Goal: Task Accomplishment & Management: Manage account settings

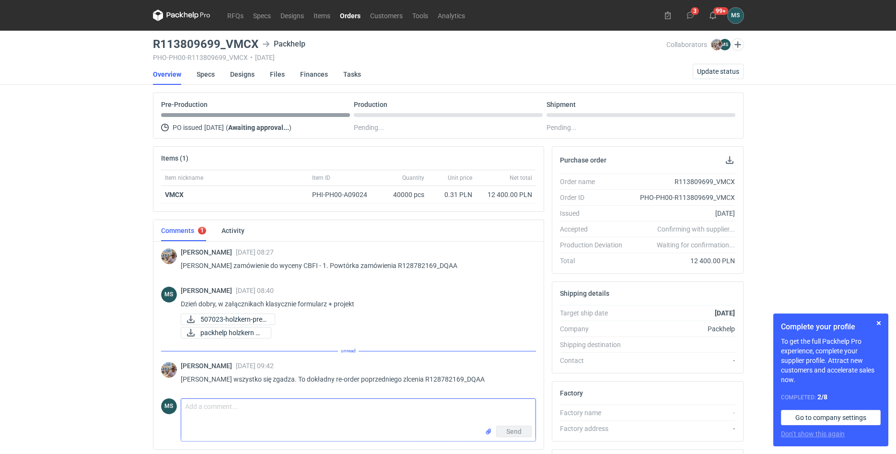
click at [260, 412] on textarea "Comment message" at bounding box center [358, 412] width 354 height 27
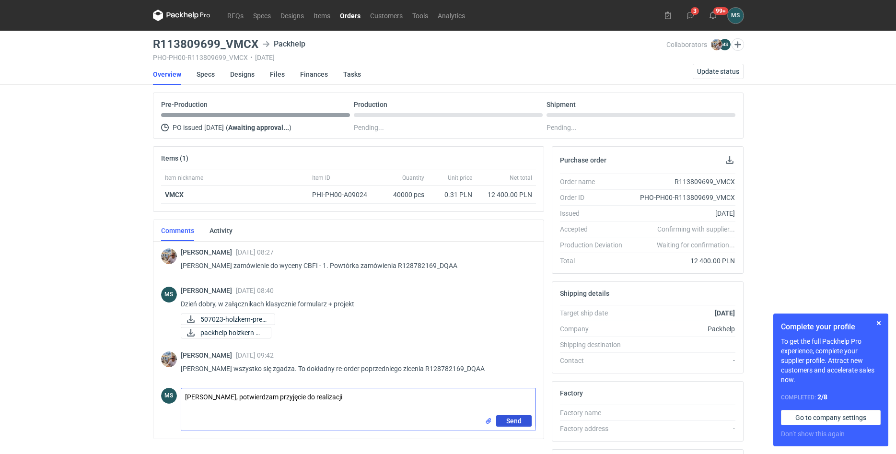
type textarea "[PERSON_NAME], potwierdzam przyjęcie do realizacji"
click at [506, 419] on span "Send" at bounding box center [513, 421] width 15 height 7
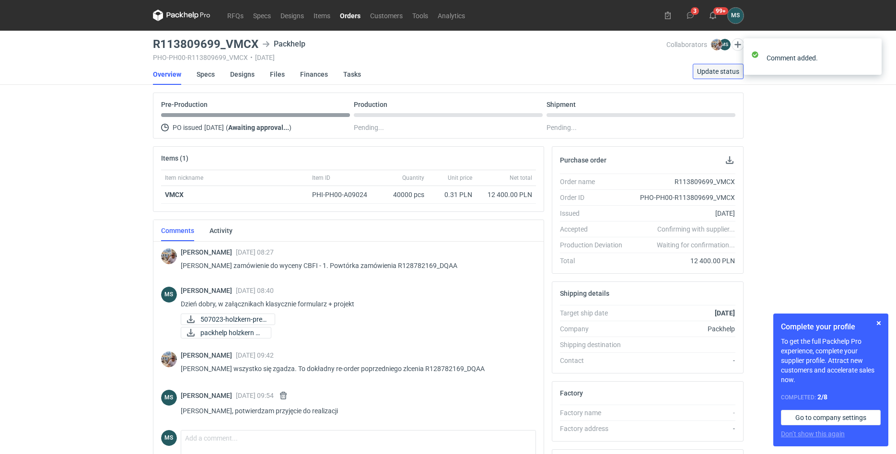
click at [702, 72] on span "Update status" at bounding box center [718, 71] width 42 height 7
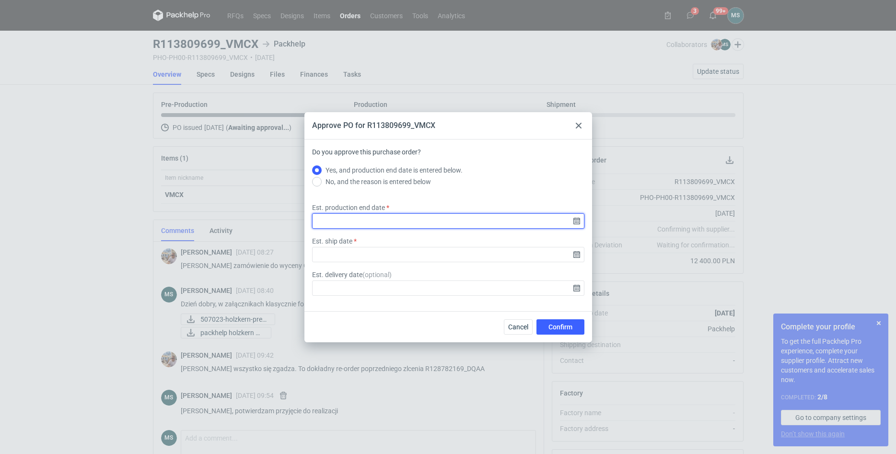
click at [373, 218] on input "Est. production end date" at bounding box center [448, 220] width 272 height 15
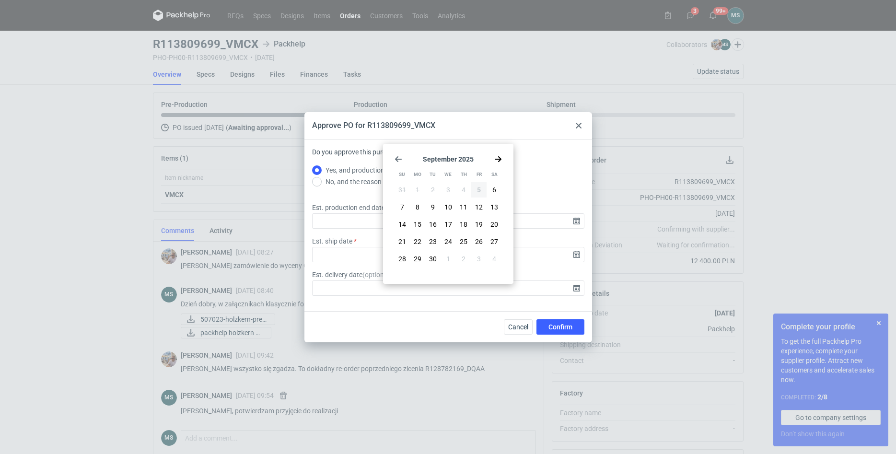
click at [499, 156] on icon "Go forward 1 month" at bounding box center [498, 159] width 8 height 8
click at [471, 241] on div "28 29 30 1 2 3 4 5 6 7 8 9 10 11 12 13 14 15 16 17 18 19 20 21 22 23 24 25 26 2…" at bounding box center [448, 225] width 107 height 86
click at [475, 244] on button "24" at bounding box center [478, 241] width 15 height 15
type input "[DATE]"
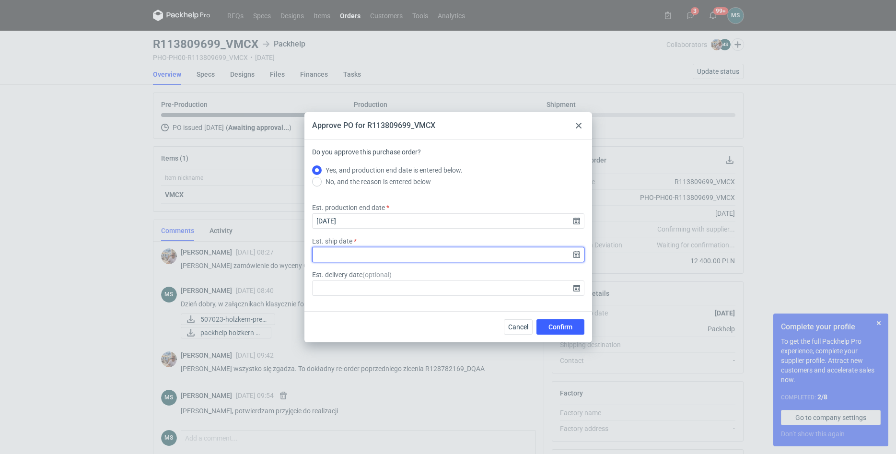
click at [408, 253] on input "Est. ship date" at bounding box center [448, 254] width 272 height 15
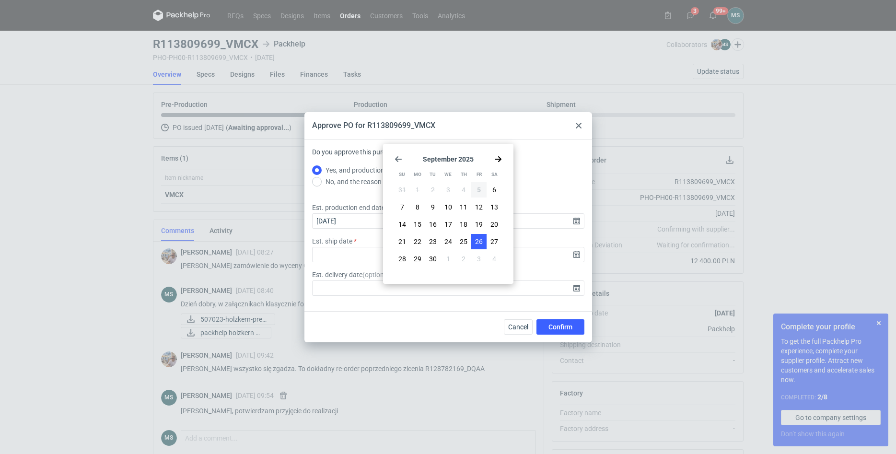
drag, startPoint x: 445, startPoint y: 243, endPoint x: 477, endPoint y: 238, distance: 32.5
click at [471, 245] on div "31 1 2 3 4 5 6 7 8 9 10 11 12 13 14 15 16 17 18 19 20 21 22 23 24 25 26 27 28 2…" at bounding box center [448, 225] width 107 height 86
click at [499, 158] on icon "Go forward 1 month" at bounding box center [498, 159] width 8 height 8
click at [476, 243] on span "24" at bounding box center [479, 242] width 8 height 10
type input "[DATE]"
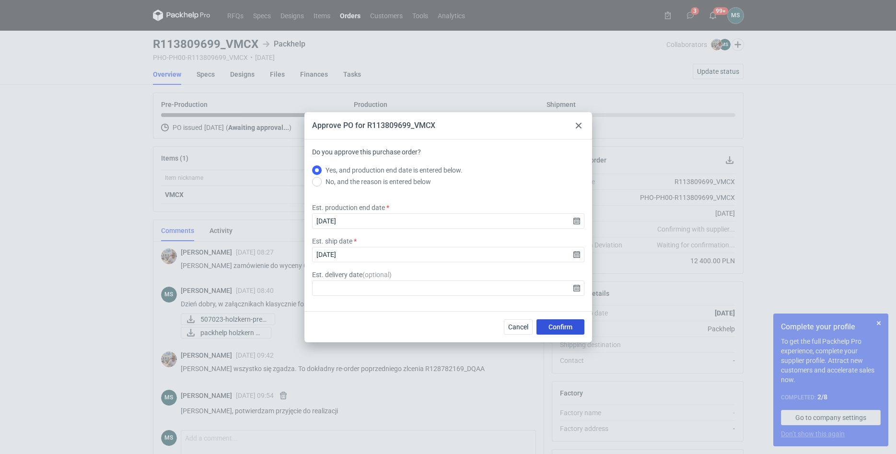
click at [548, 323] on button "Confirm" at bounding box center [561, 326] width 48 height 15
